Goal: Task Accomplishment & Management: Complete application form

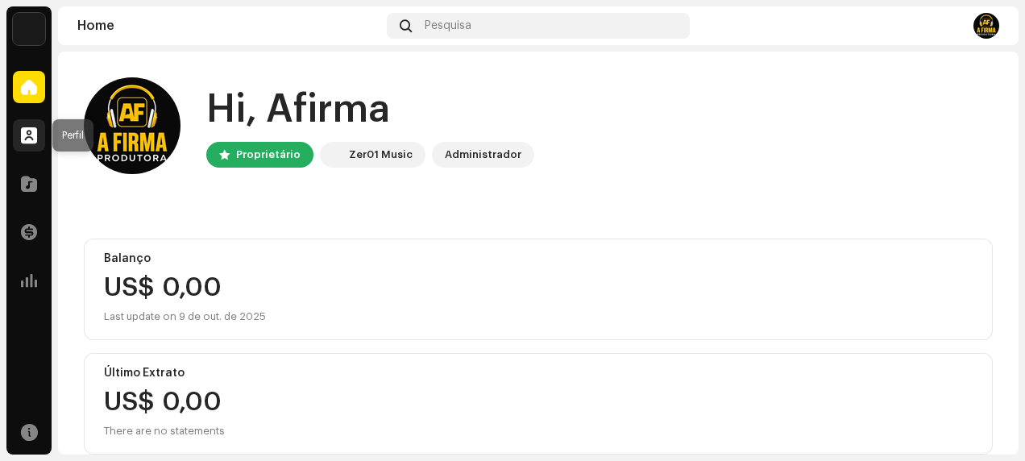
click at [23, 140] on span at bounding box center [29, 135] width 16 height 13
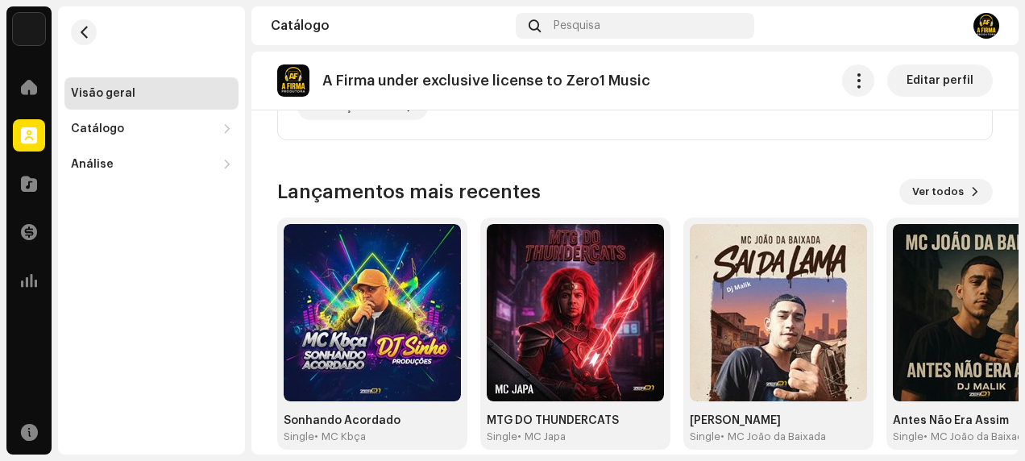
scroll to position [593, 0]
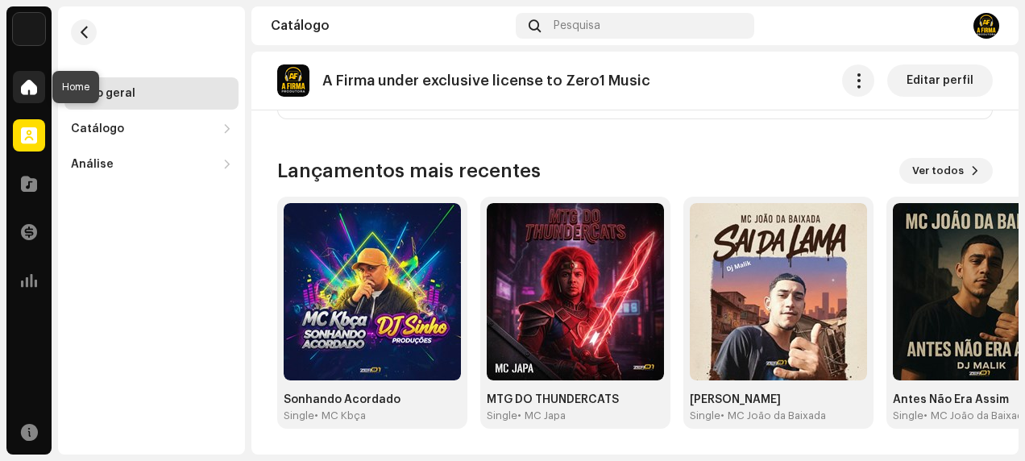
click at [27, 77] on div at bounding box center [29, 87] width 32 height 32
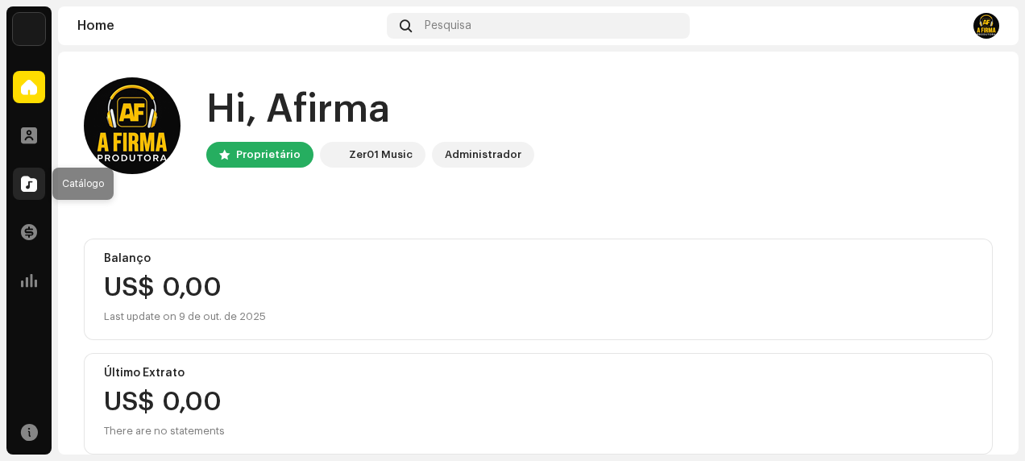
click at [21, 188] on span at bounding box center [29, 183] width 16 height 13
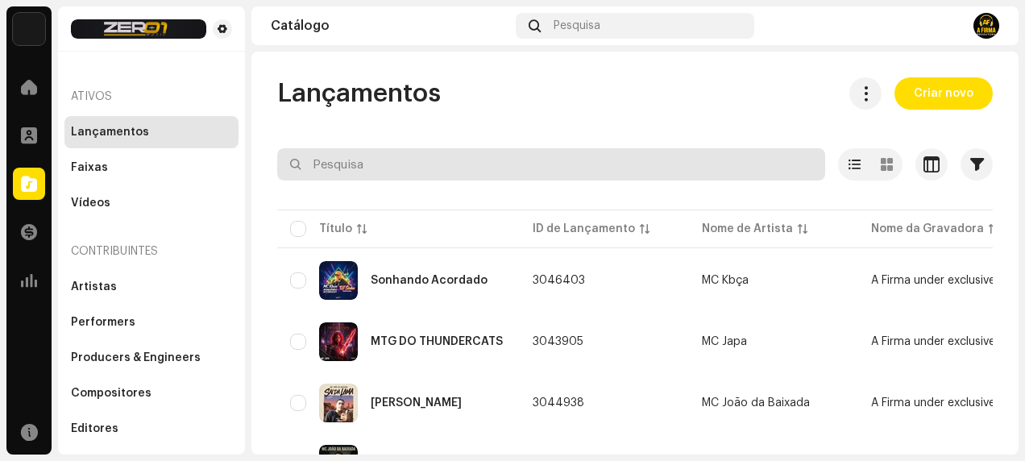
click at [375, 166] on input "text" at bounding box center [551, 164] width 548 height 32
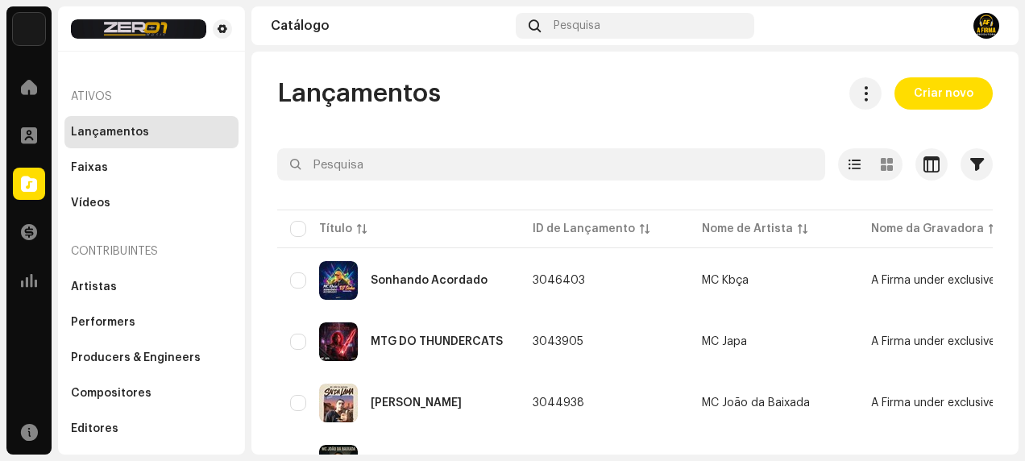
click at [142, 136] on div "Lançamentos" at bounding box center [110, 132] width 78 height 13
click at [929, 95] on span "Criar novo" at bounding box center [943, 93] width 60 height 32
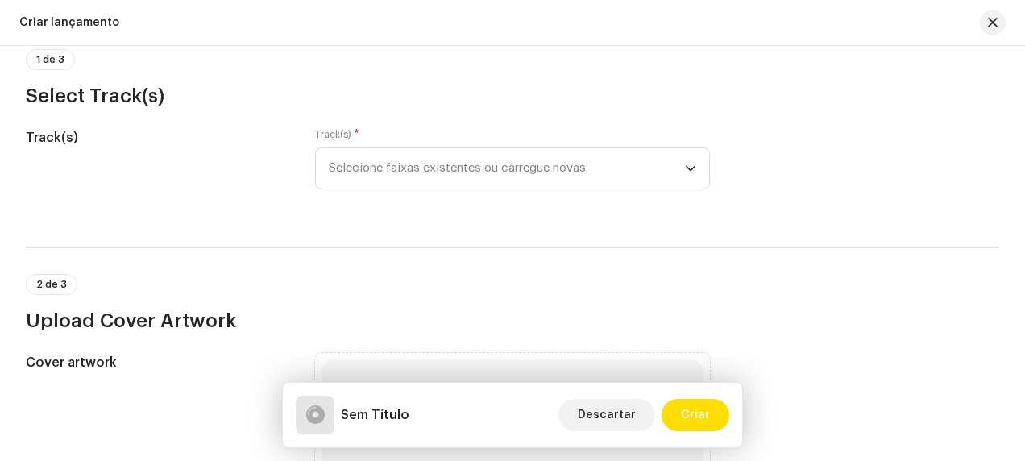
scroll to position [161, 0]
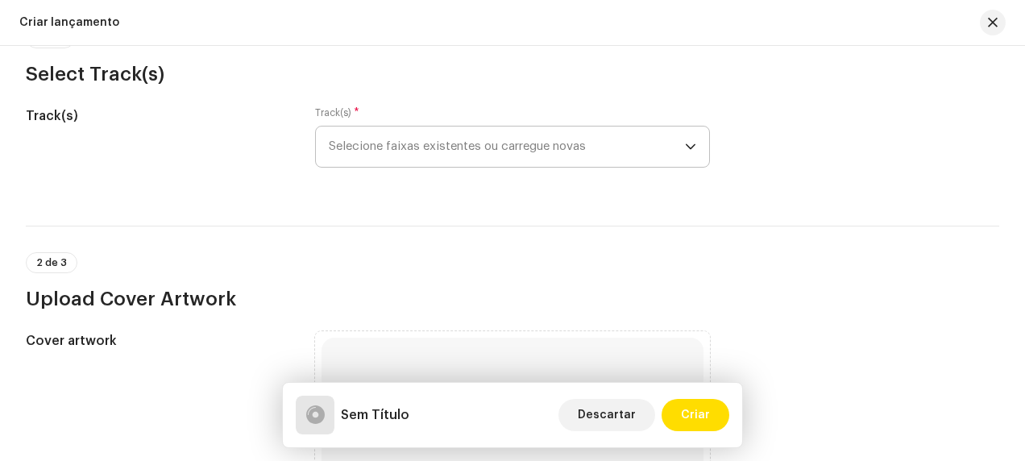
click at [511, 149] on span "Selecione faixas existentes ou carregue novas" at bounding box center [507, 146] width 356 height 40
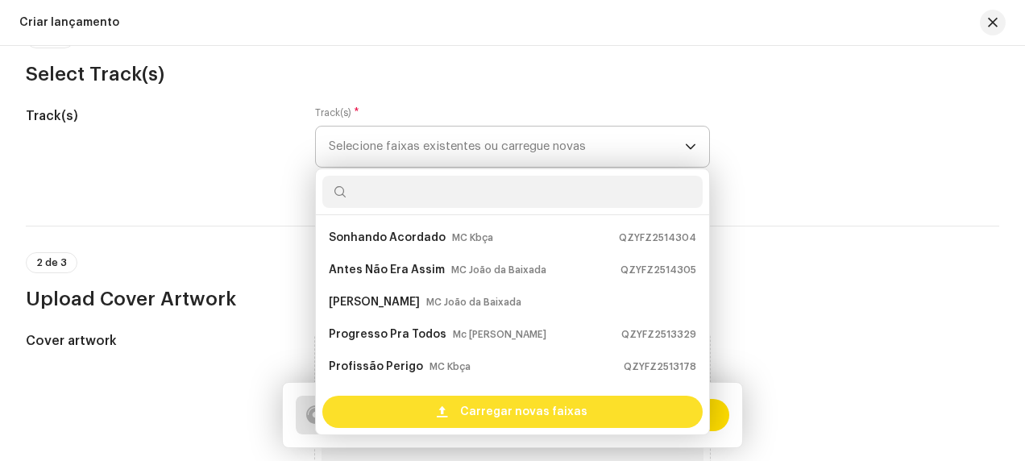
scroll to position [26, 0]
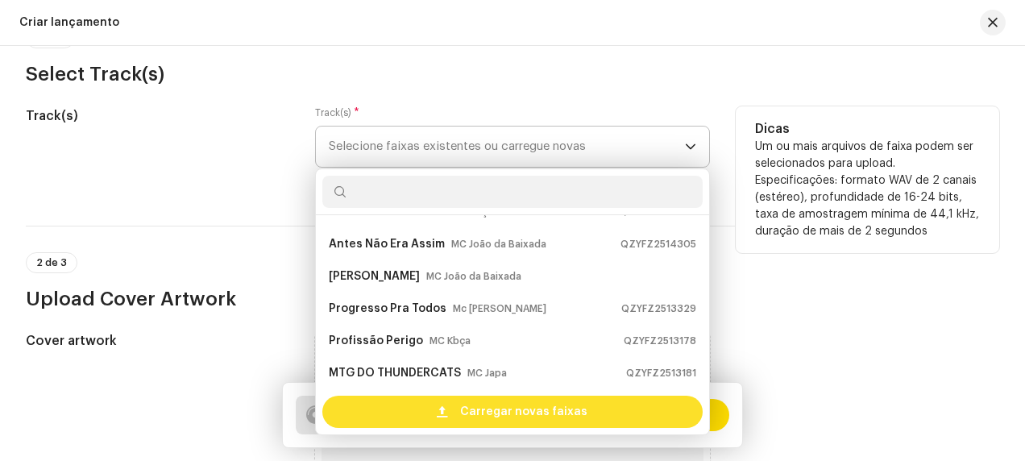
click at [519, 406] on span "Carregar novas faixas" at bounding box center [523, 412] width 127 height 32
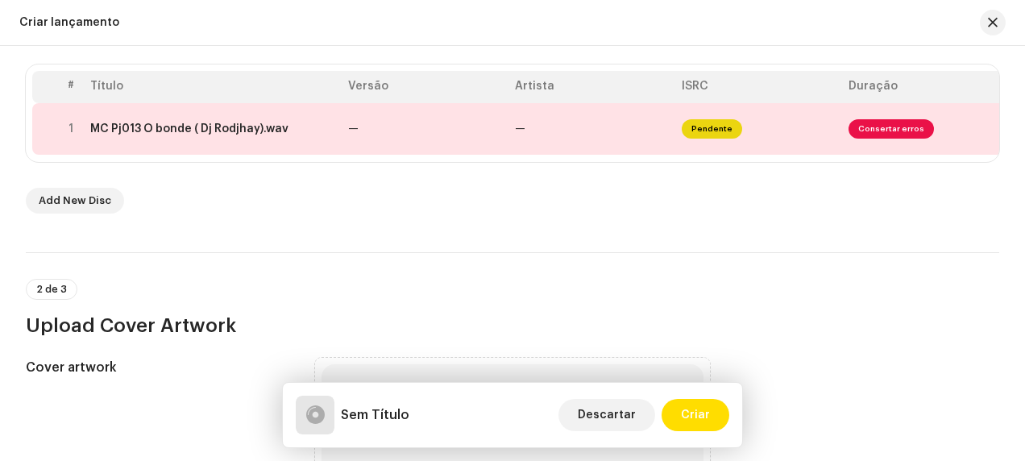
scroll to position [242, 0]
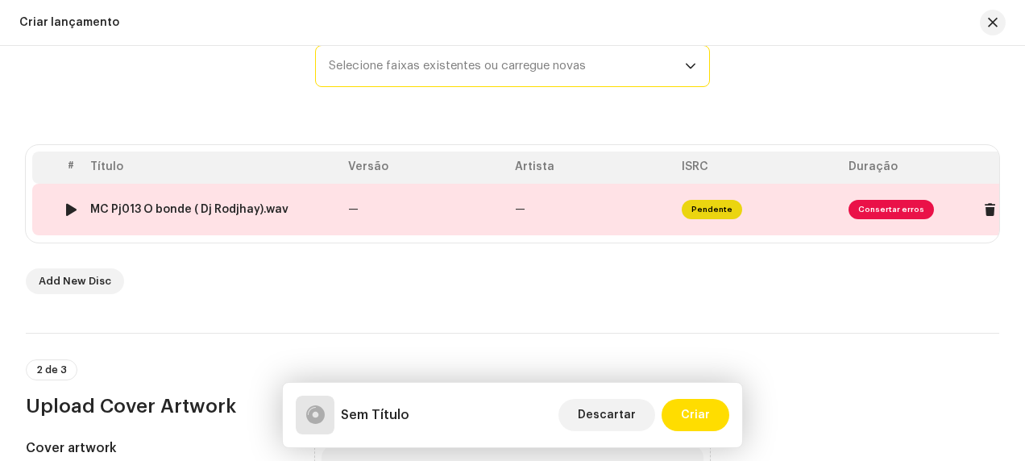
click at [885, 208] on span "Consertar erros" at bounding box center [890, 209] width 85 height 19
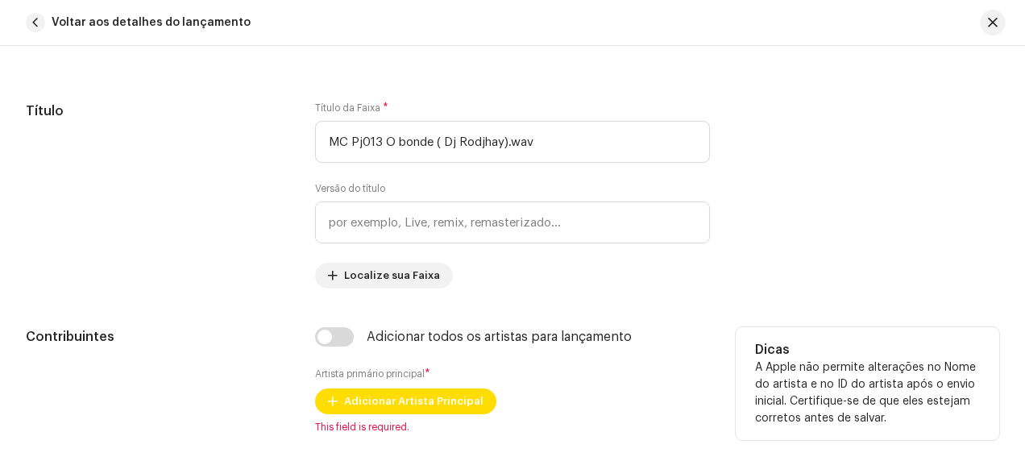
scroll to position [622, 0]
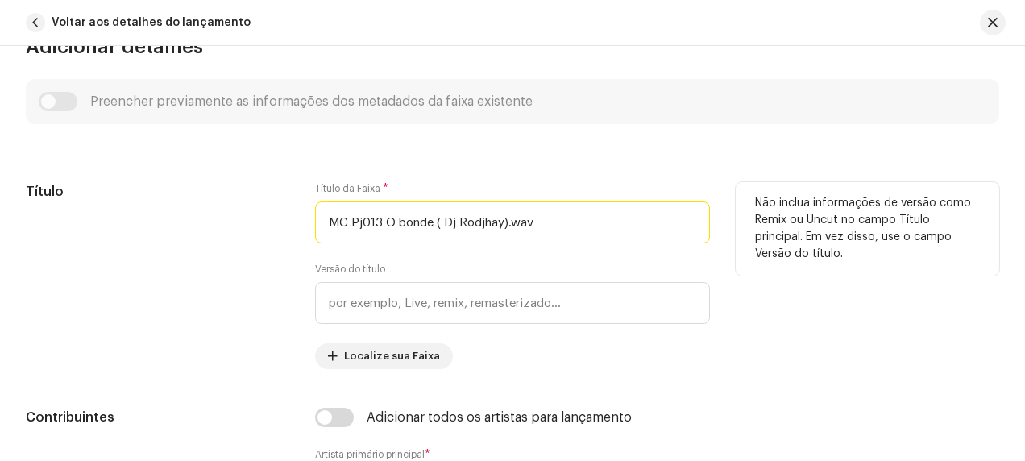
drag, startPoint x: 379, startPoint y: 219, endPoint x: 317, endPoint y: 218, distance: 62.0
click at [317, 218] on input "MC Pj013 O bonde ( Dj Rodjhay).wav" at bounding box center [512, 222] width 395 height 42
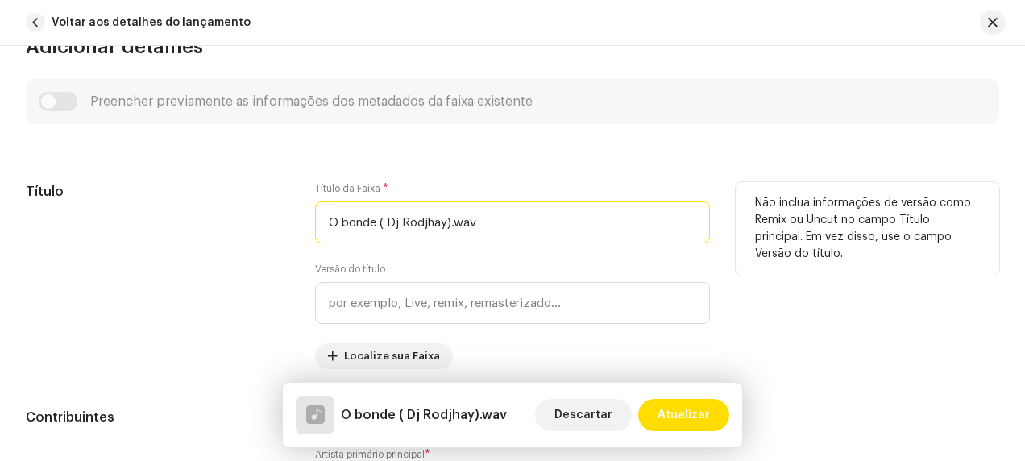
drag, startPoint x: 381, startPoint y: 218, endPoint x: 549, endPoint y: 205, distance: 168.0
click at [549, 205] on input "O bonde ( Dj Rodjhay).wav" at bounding box center [512, 222] width 395 height 42
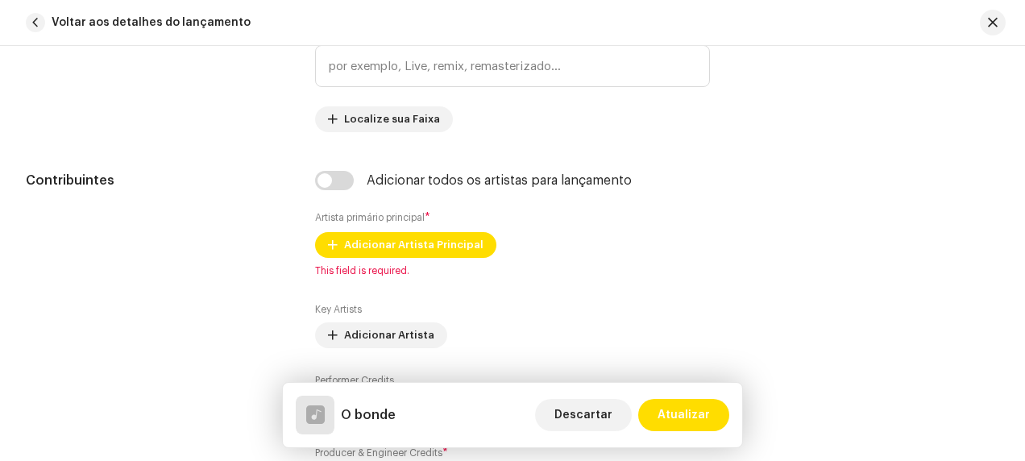
scroll to position [864, 0]
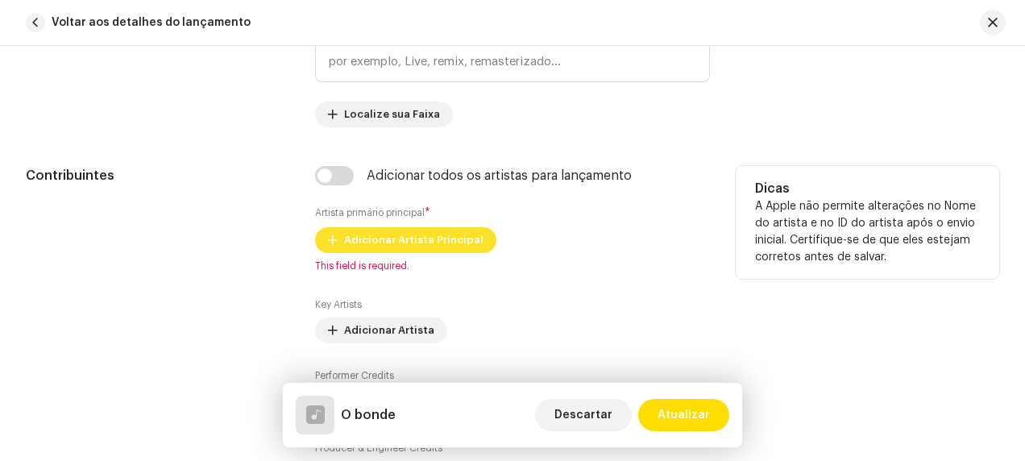
type input "O bonde"
click at [431, 238] on span "Adicionar Artista Principal" at bounding box center [413, 240] width 139 height 32
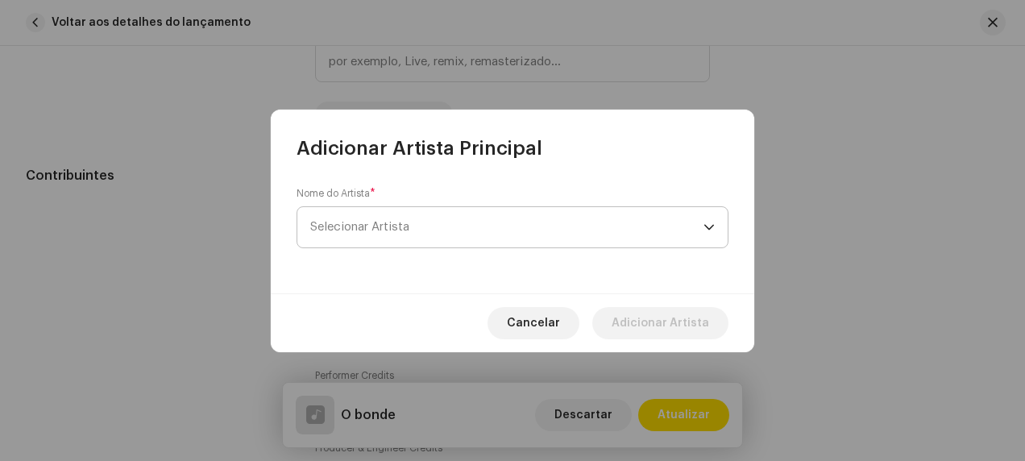
click at [528, 233] on span "Selecionar Artista" at bounding box center [506, 227] width 393 height 40
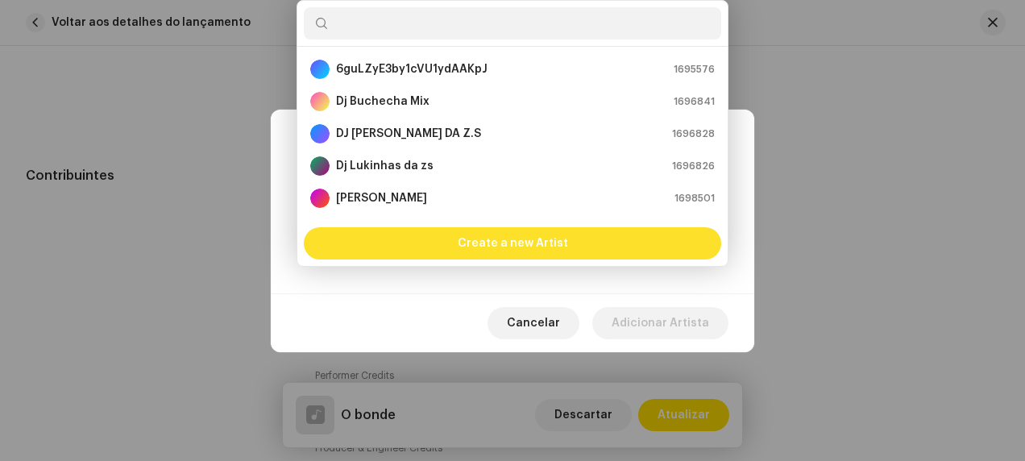
scroll to position [26, 0]
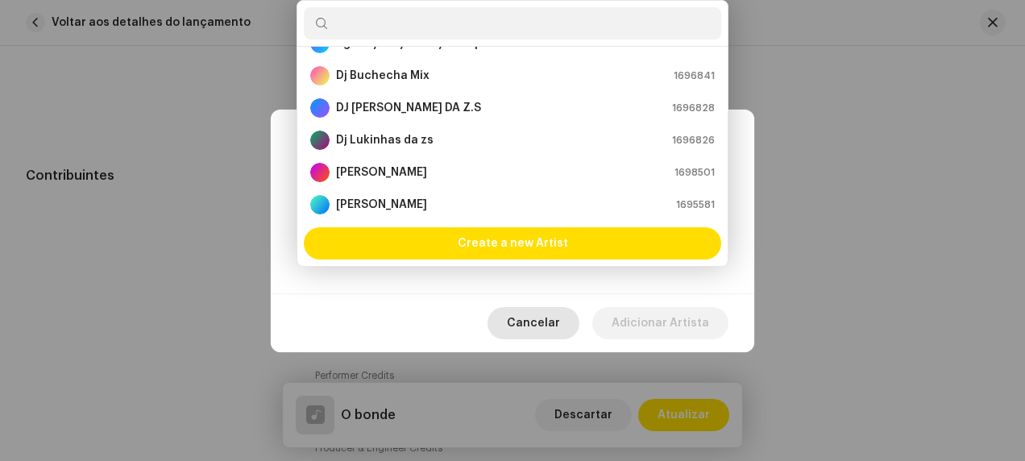
click at [554, 319] on span "Cancelar" at bounding box center [533, 323] width 53 height 32
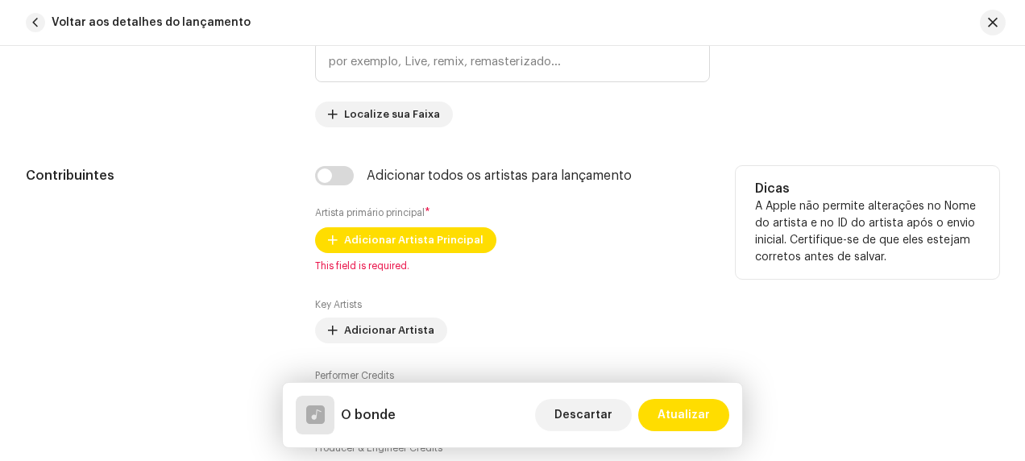
scroll to position [1025, 0]
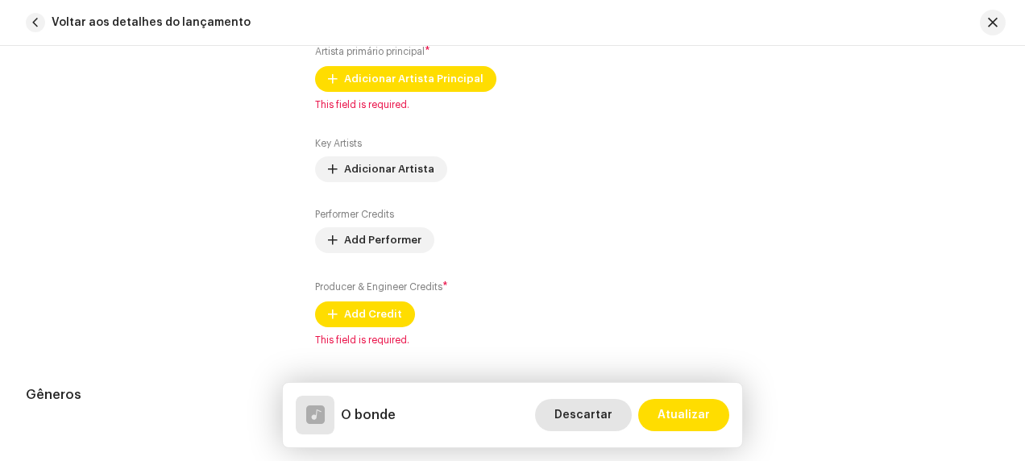
click at [583, 411] on span "Descartar" at bounding box center [583, 415] width 58 height 32
